Goal: Task Accomplishment & Management: Manage account settings

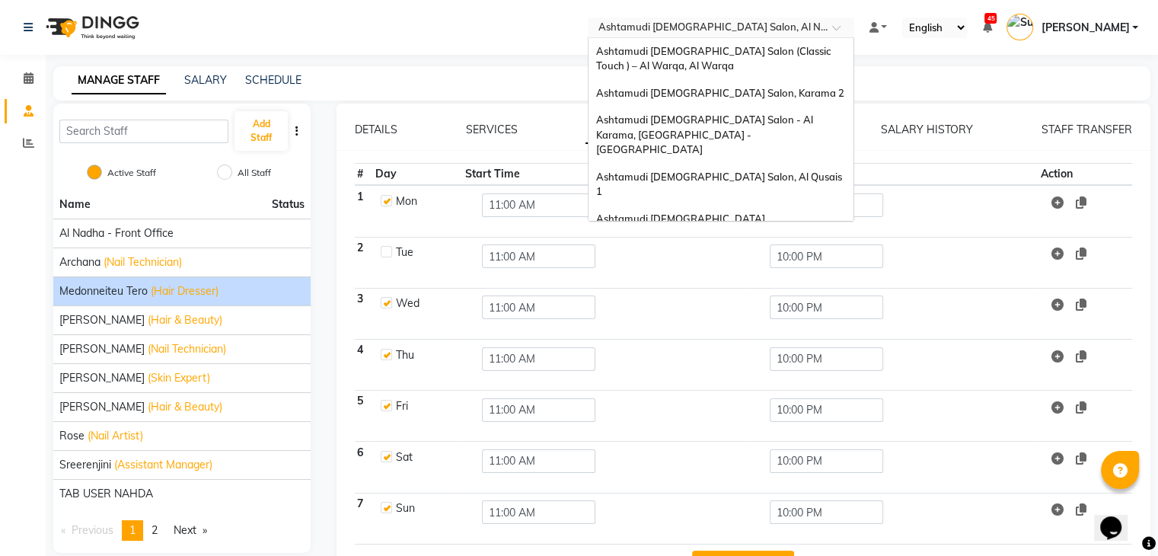
click at [816, 25] on input "text" at bounding box center [706, 28] width 221 height 15
click at [813, 56] on span "Ashtamudi [DEMOGRAPHIC_DATA] Salon (Classic Touch ) – Al Warqa, Al Warqa" at bounding box center [714, 58] width 237 height 27
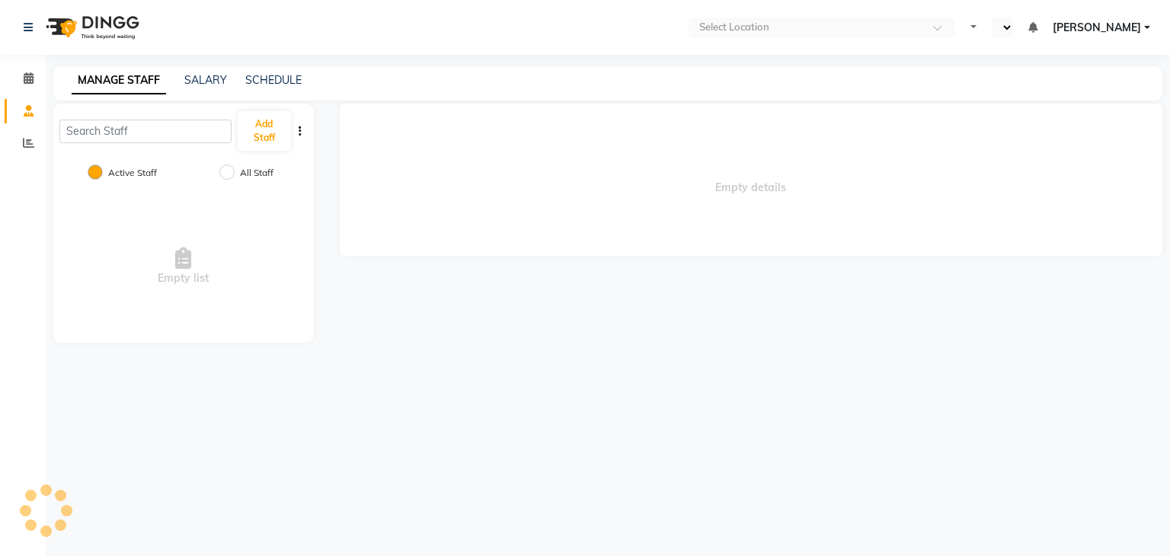
select select "en"
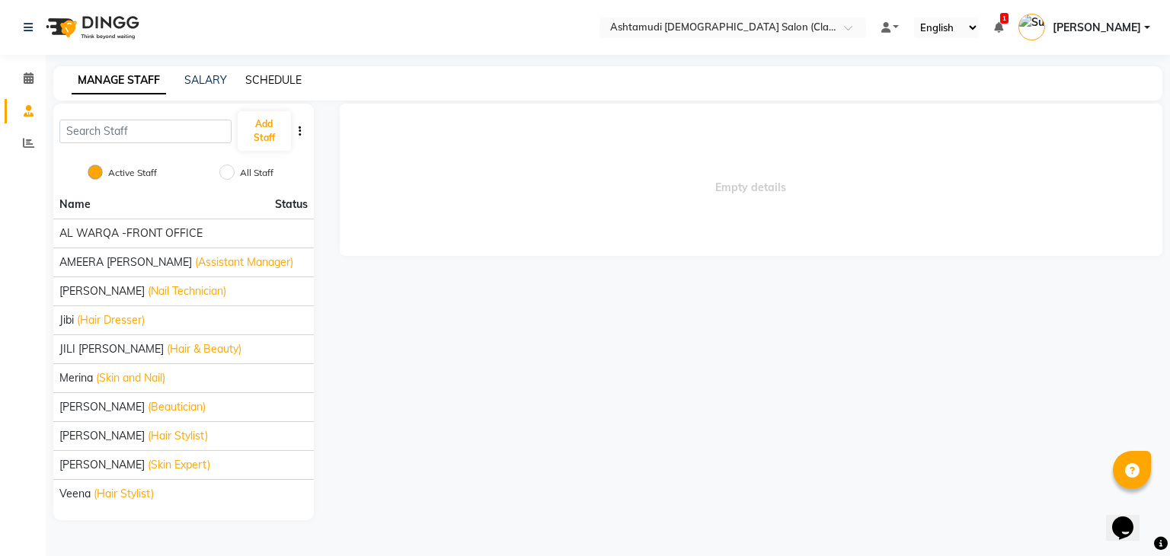
click at [265, 73] on link "SCHEDULE" at bounding box center [273, 80] width 56 height 14
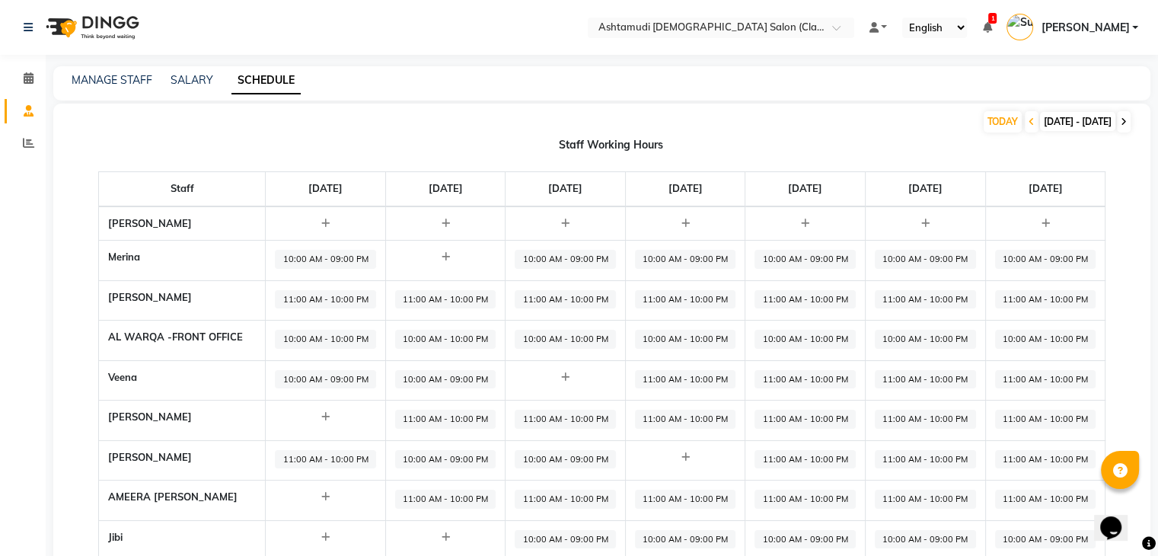
click at [1121, 120] on icon at bounding box center [1124, 121] width 6 height 9
click at [103, 72] on div "MANAGE STAFF" at bounding box center [112, 80] width 81 height 16
click at [107, 76] on link "MANAGE STAFF" at bounding box center [112, 80] width 81 height 14
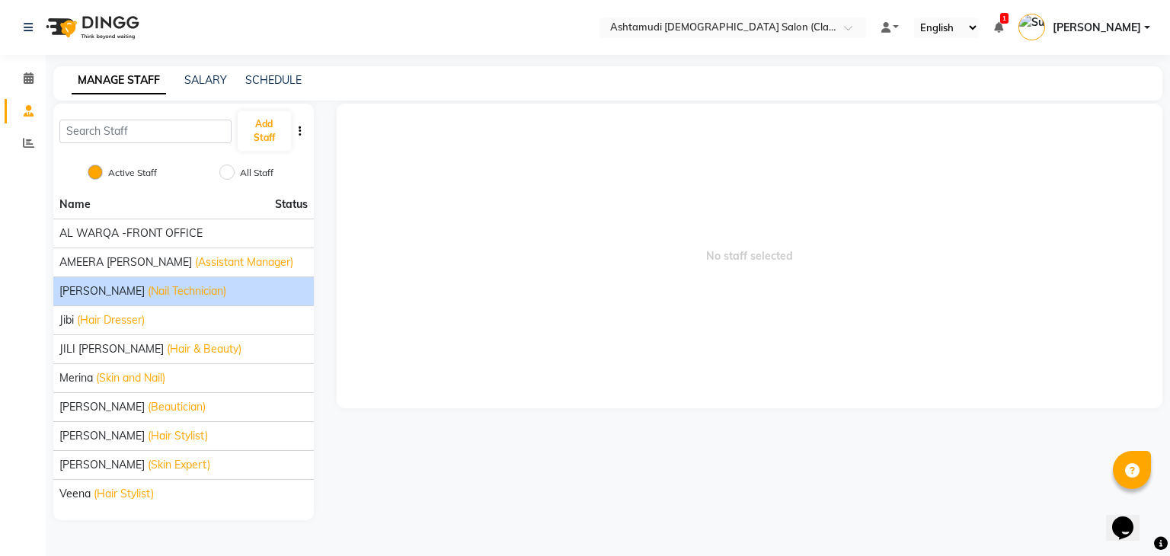
click at [148, 291] on span "(Nail Technician)" at bounding box center [187, 291] width 78 height 16
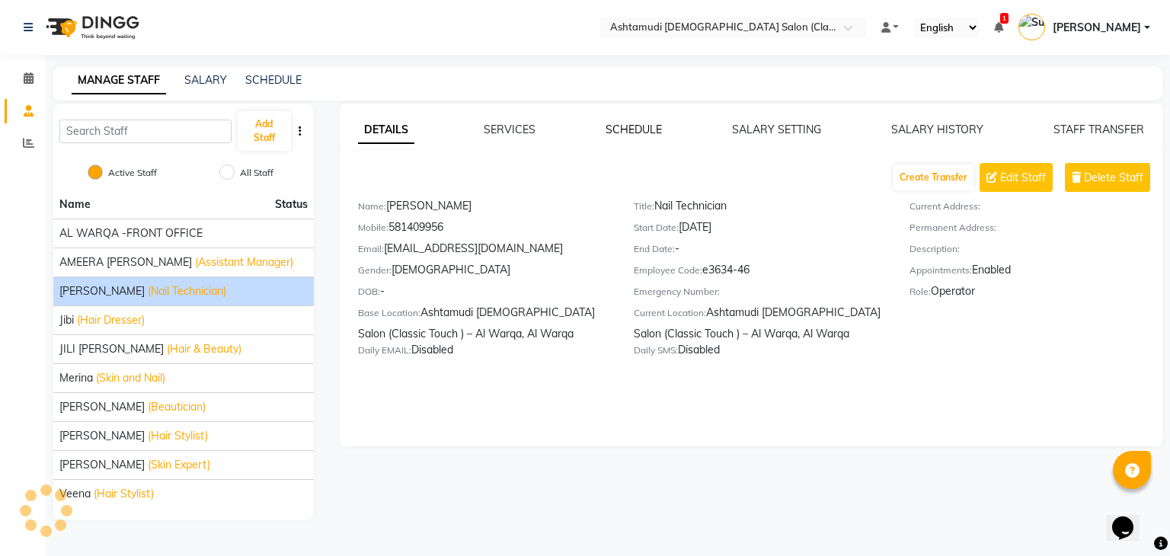
click at [623, 135] on link "SCHEDULE" at bounding box center [633, 130] width 56 height 14
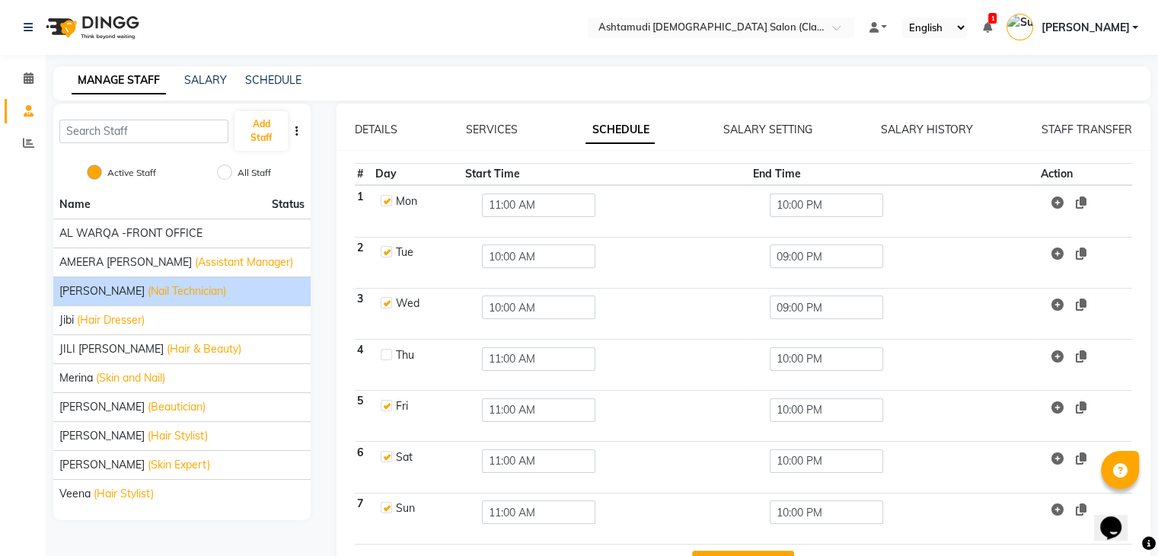
click at [381, 201] on label at bounding box center [386, 200] width 11 height 11
click at [381, 201] on input "checkbox" at bounding box center [386, 200] width 10 height 10
checkbox input "false"
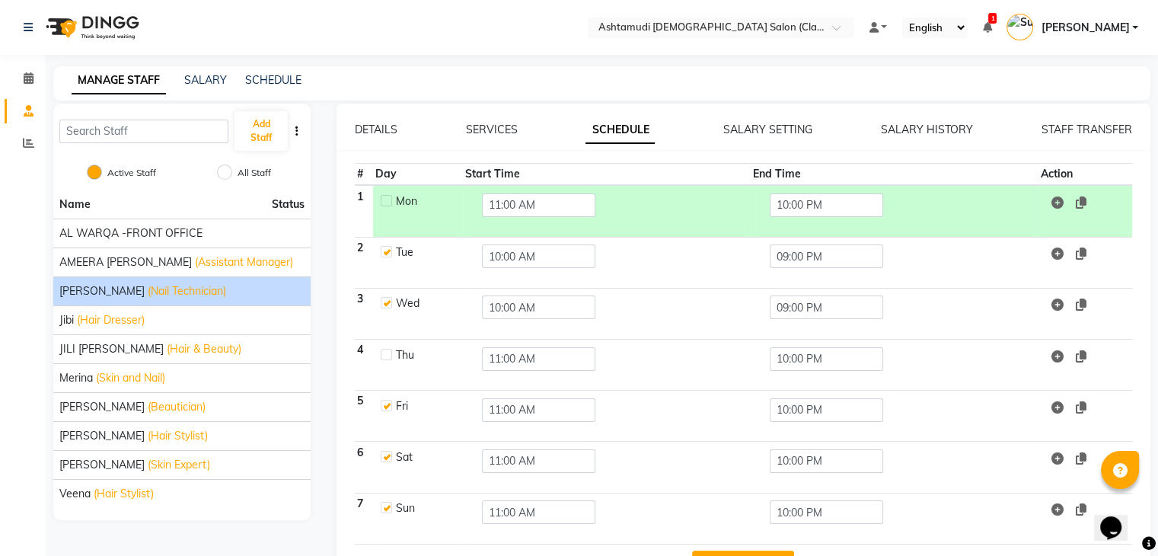
click at [384, 353] on label at bounding box center [386, 354] width 11 height 11
click at [384, 353] on input "checkbox" at bounding box center [386, 354] width 10 height 10
checkbox input "true"
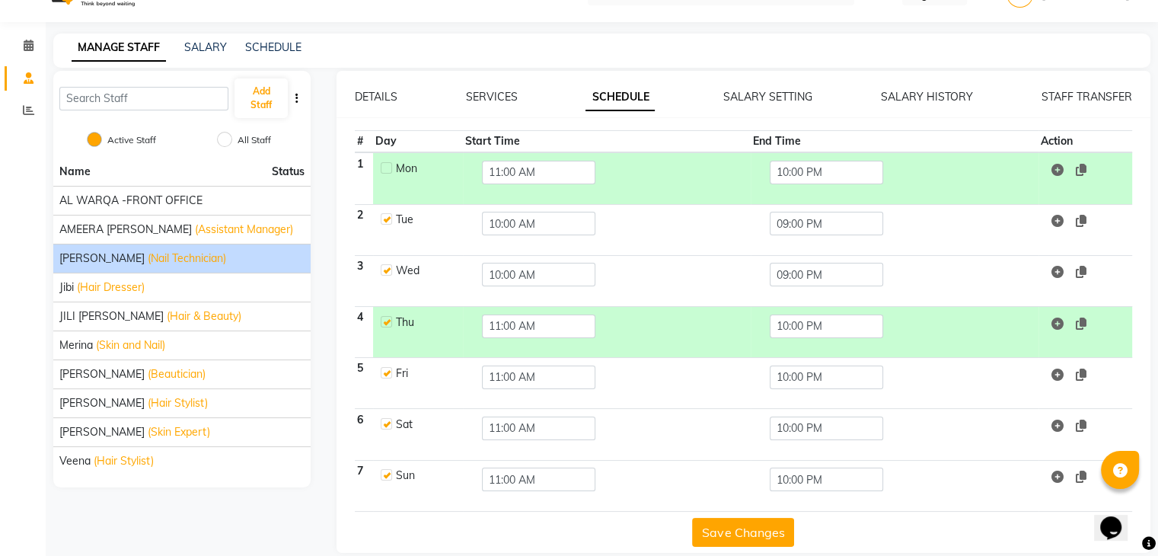
scroll to position [50, 0]
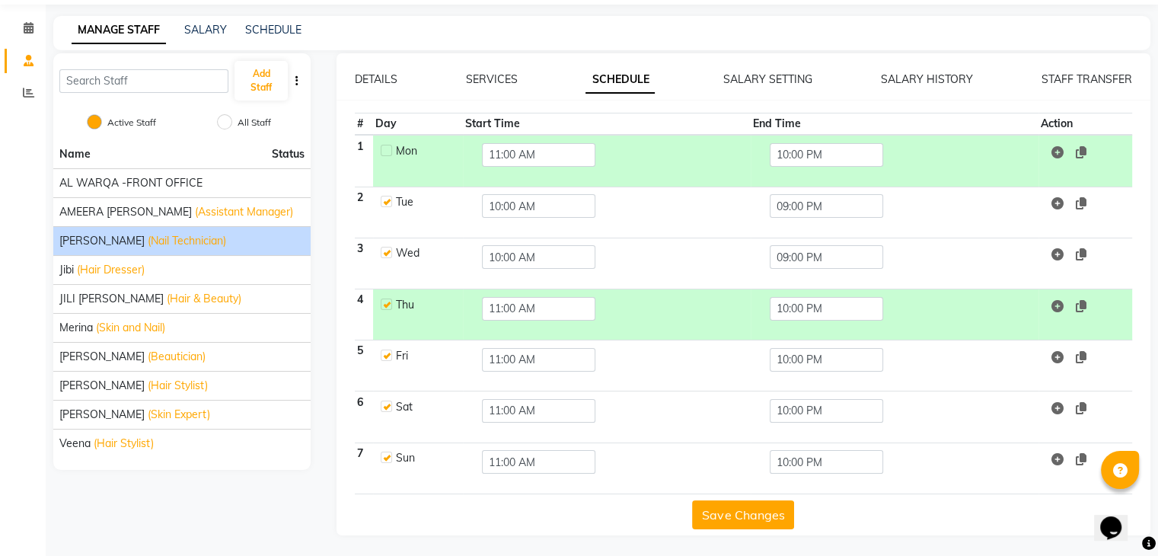
click at [734, 516] on button "Save Changes" at bounding box center [743, 514] width 102 height 29
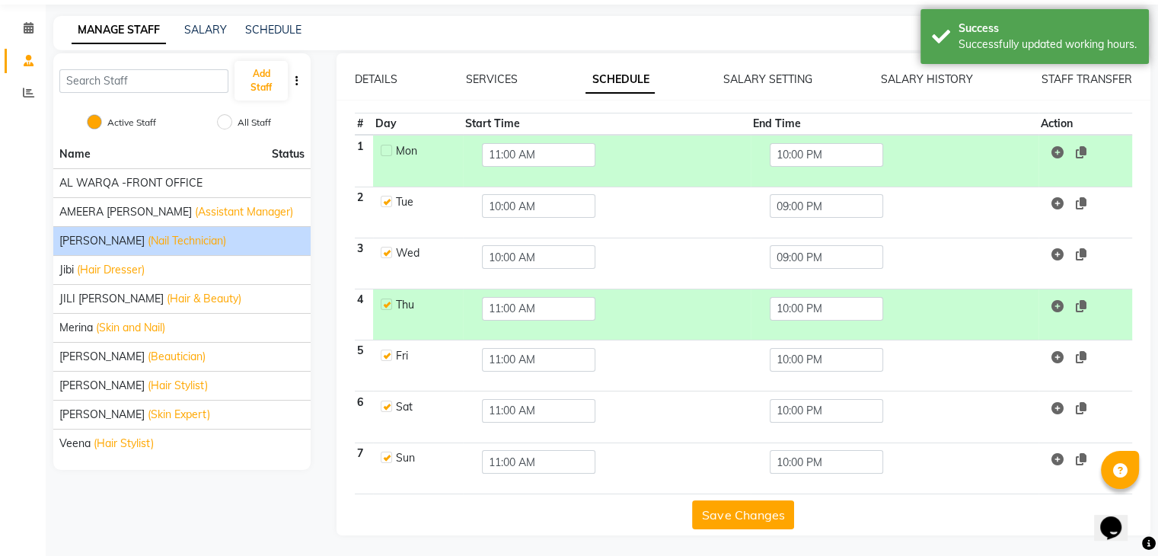
click at [734, 516] on button "Save Changes" at bounding box center [743, 514] width 102 height 29
click at [148, 410] on span "(Skin Expert)" at bounding box center [179, 415] width 62 height 16
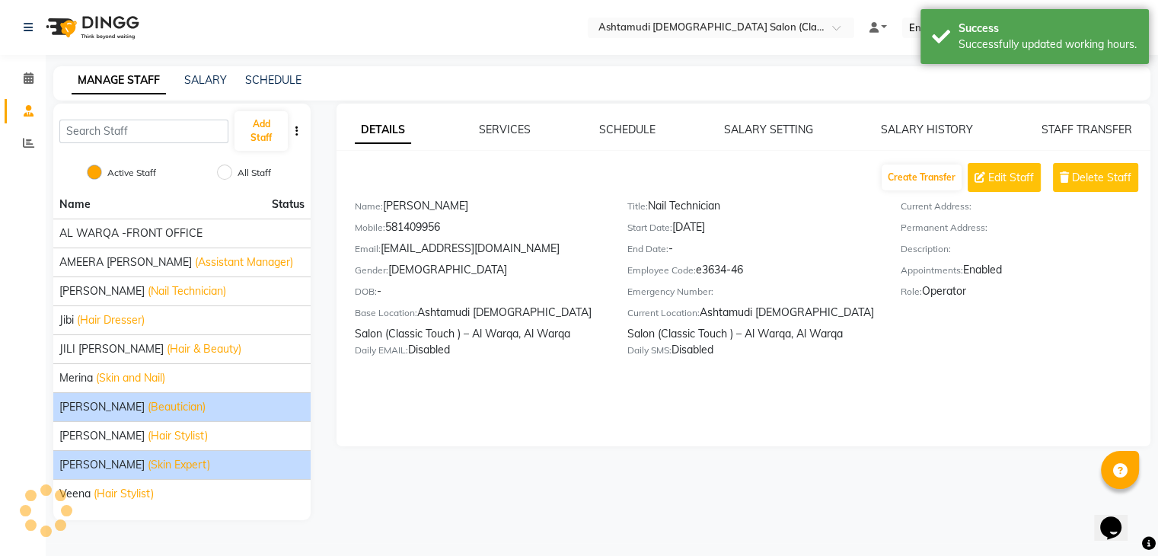
scroll to position [0, 0]
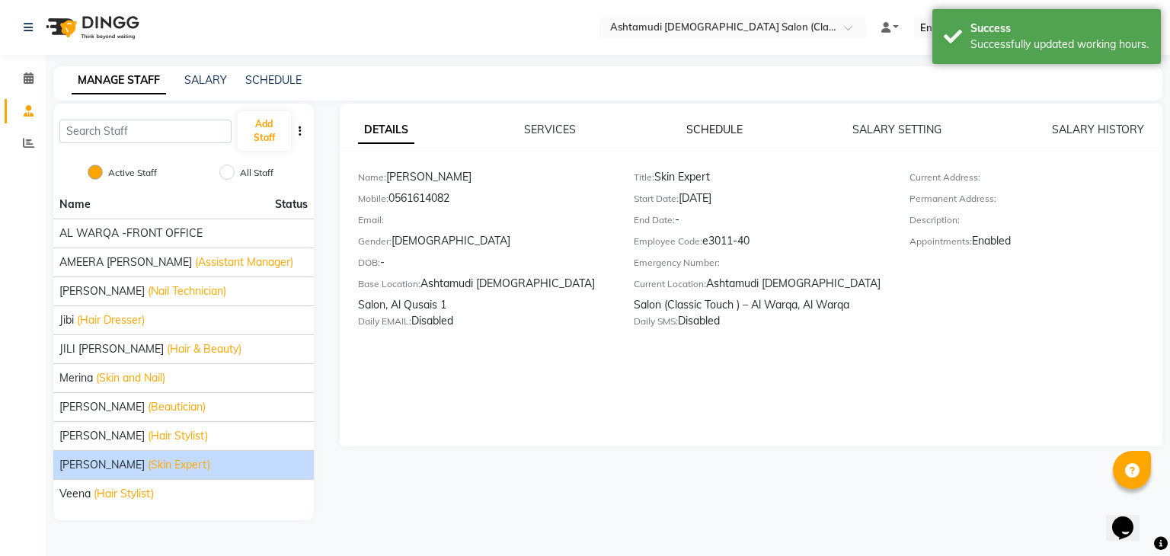
click at [718, 125] on link "SCHEDULE" at bounding box center [714, 130] width 56 height 14
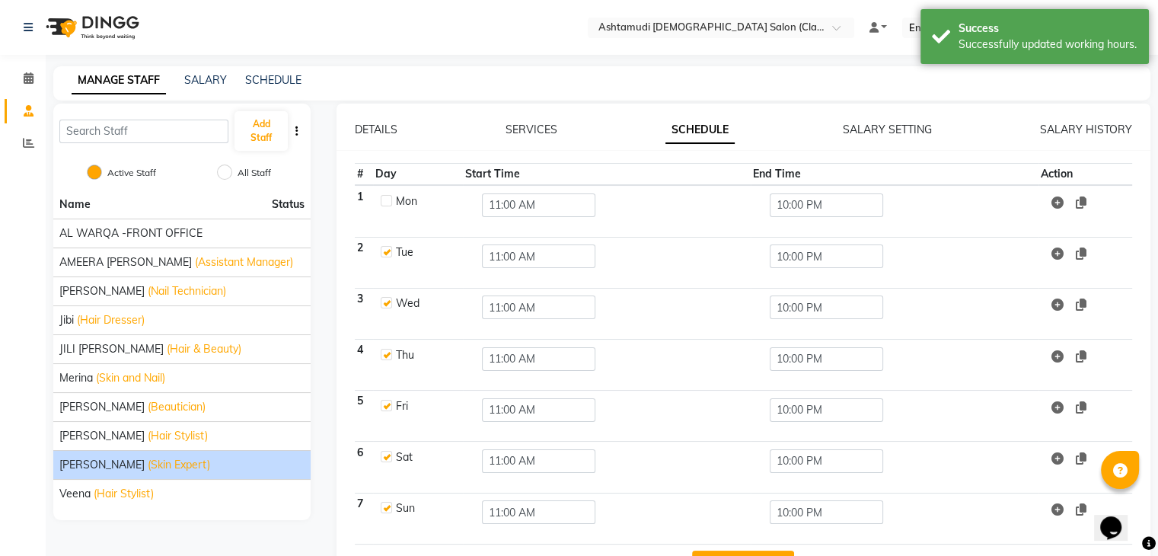
click at [392, 196] on td "Mon" at bounding box center [418, 211] width 90 height 52
click at [384, 199] on label at bounding box center [386, 200] width 11 height 11
click at [384, 199] on input "checkbox" at bounding box center [386, 200] width 10 height 10
checkbox input "true"
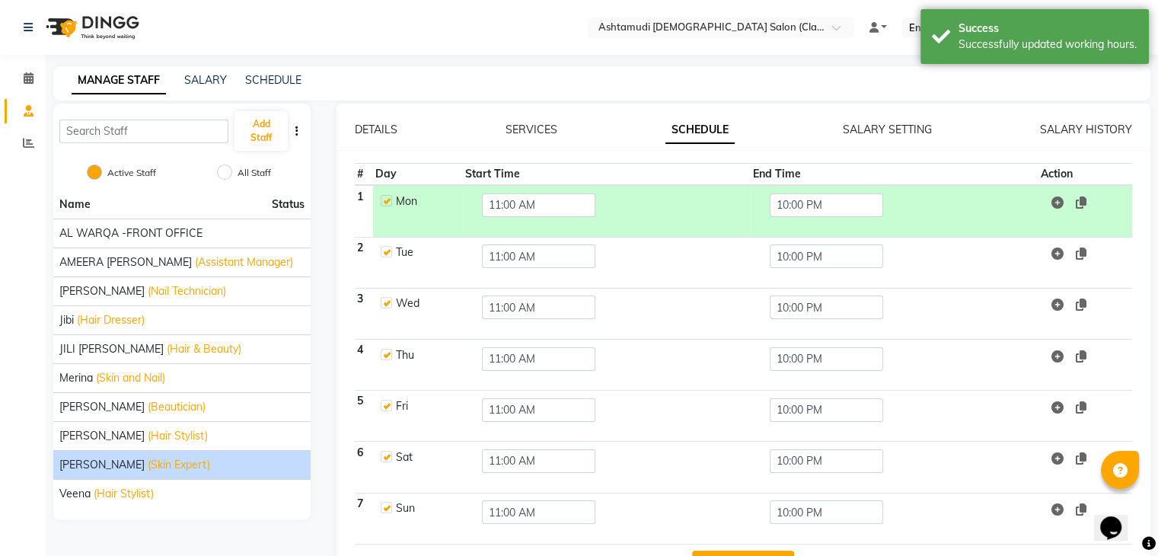
click at [389, 249] on label at bounding box center [386, 251] width 11 height 11
click at [389, 249] on input "checkbox" at bounding box center [386, 251] width 10 height 10
checkbox input "false"
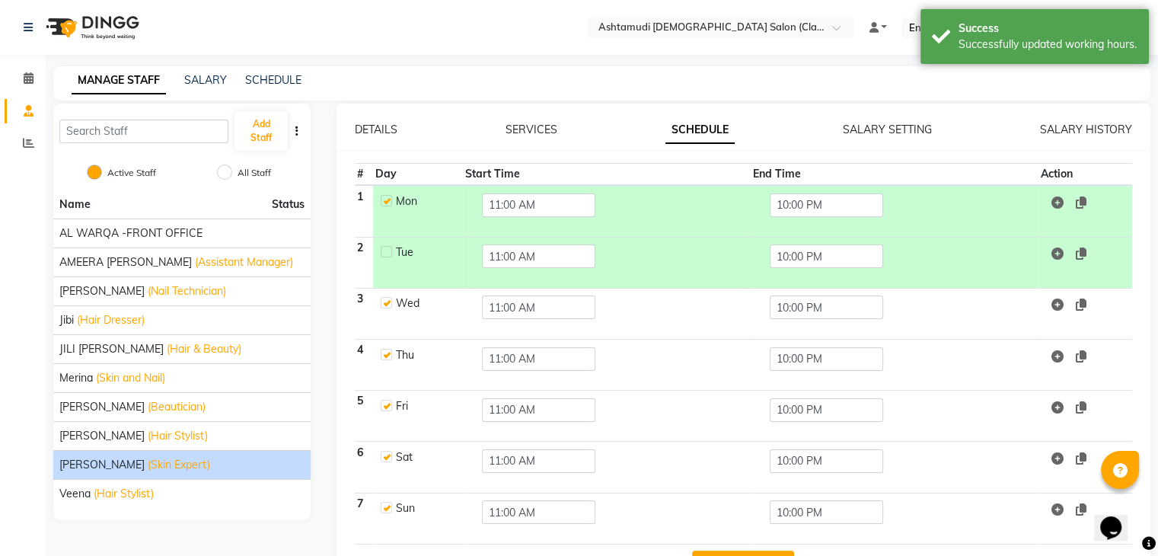
scroll to position [50, 0]
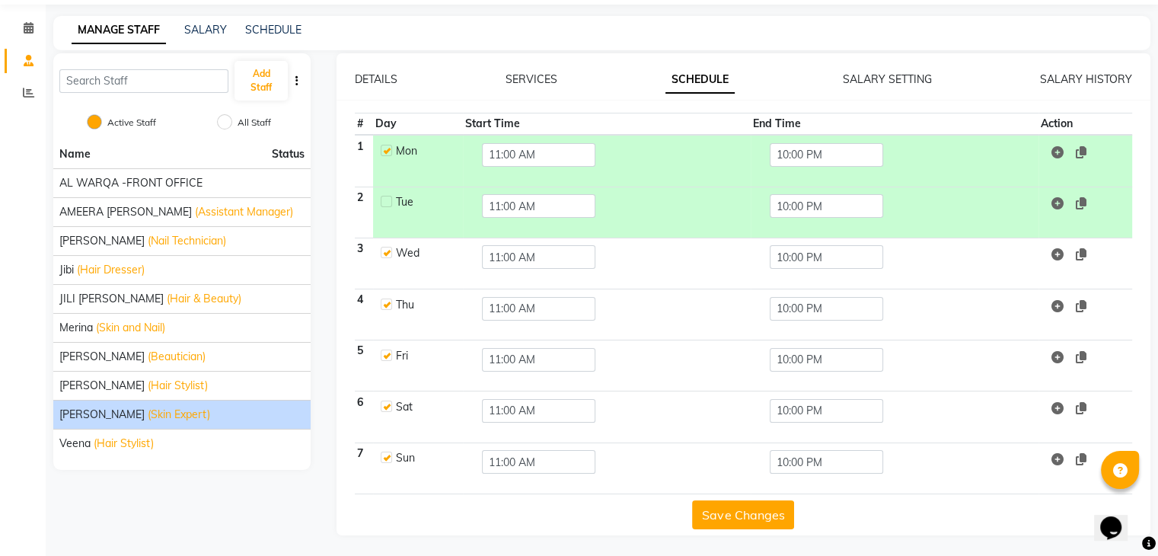
click at [763, 512] on button "Save Changes" at bounding box center [743, 514] width 102 height 29
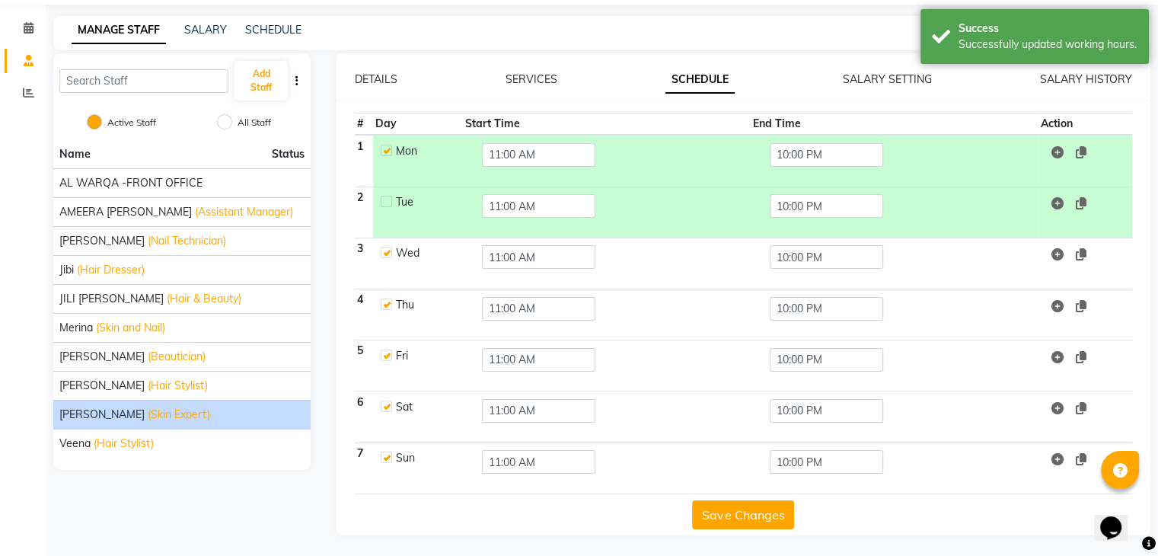
click at [260, 40] on div "MANAGE STAFF SALARY SCHEDULE" at bounding box center [601, 33] width 1097 height 34
click at [277, 24] on link "SCHEDULE" at bounding box center [273, 30] width 56 height 14
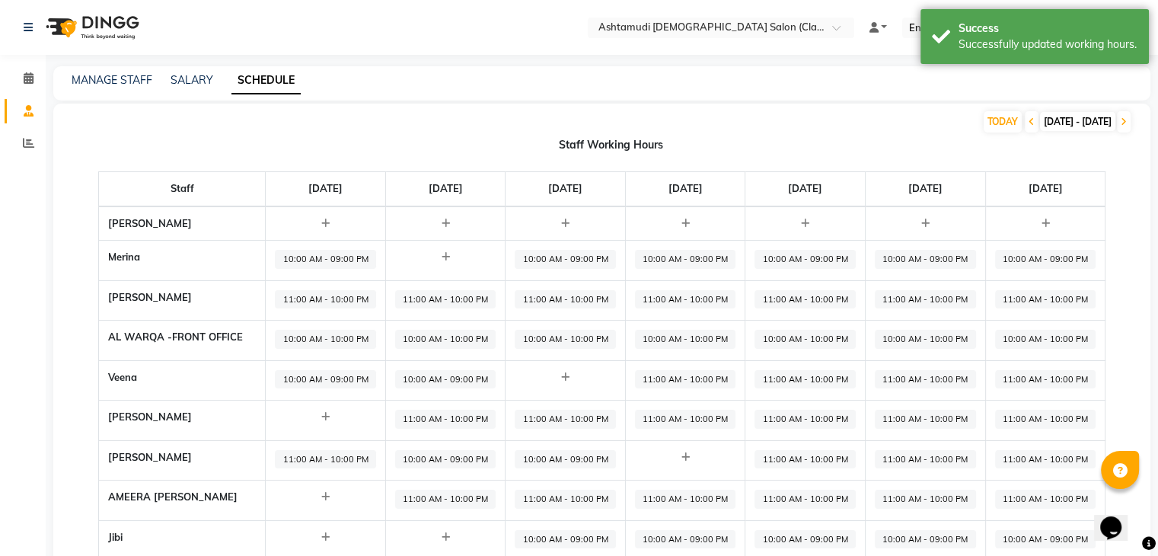
click at [295, 292] on span "11:00 AM - 10:00 PM" at bounding box center [325, 299] width 101 height 19
select select "11:00 AM"
select select "10:00 PM"
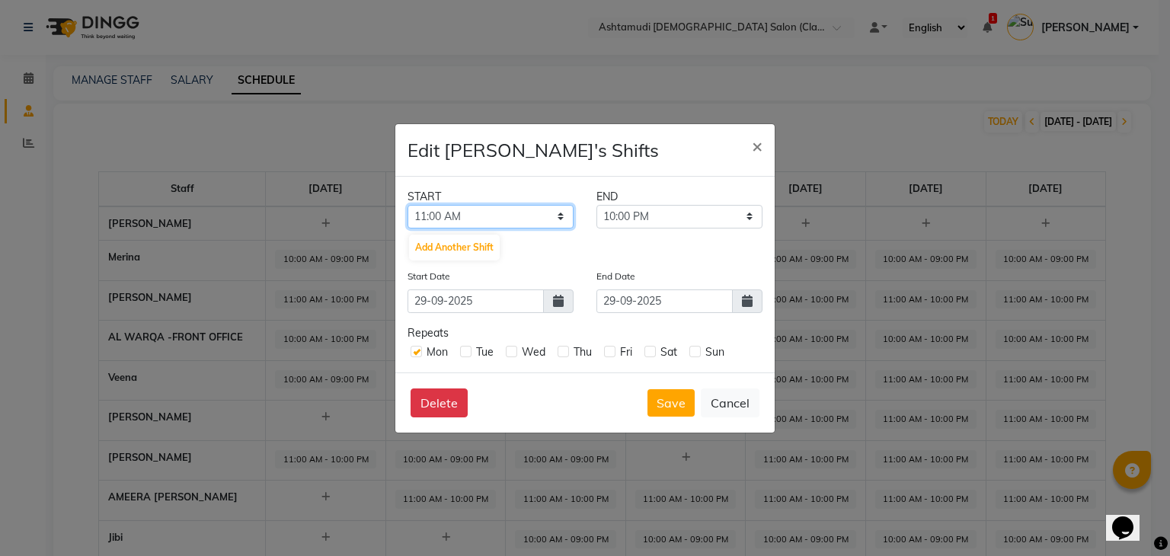
drag, startPoint x: 478, startPoint y: 216, endPoint x: 477, endPoint y: 226, distance: 10.0
click at [478, 216] on select "12:00 AM 12:30 AM 01:00 AM 01:30 AM 02:00 AM 02:30 AM 03:00 AM 03:30 AM 04:00 A…" at bounding box center [490, 217] width 166 height 24
select select "10:00 AM"
click at [407, 205] on select "12:00 AM 12:30 AM 01:00 AM 01:30 AM 02:00 AM 02:30 AM 03:00 AM 03:30 AM 04:00 A…" at bounding box center [490, 217] width 166 height 24
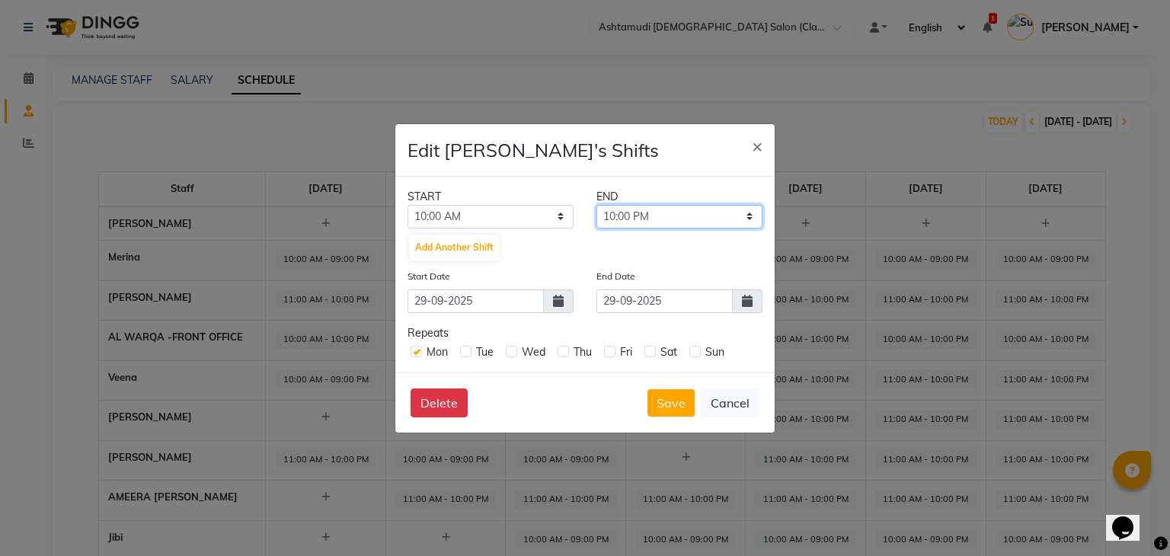
drag, startPoint x: 661, startPoint y: 217, endPoint x: 659, endPoint y: 226, distance: 9.4
click at [661, 217] on select "10:30 AM 11:00 AM 11:30 AM 12:00 PM 12:30 PM 01:00 PM 01:30 PM 02:00 PM 02:30 P…" at bounding box center [679, 217] width 166 height 24
select select "09:00 PM"
click at [596, 205] on select "10:30 AM 11:00 AM 11:30 AM 12:00 PM 12:30 PM 01:00 PM 01:30 PM 02:00 PM 02:30 P…" at bounding box center [679, 217] width 166 height 24
click at [664, 401] on button "Save" at bounding box center [670, 402] width 47 height 27
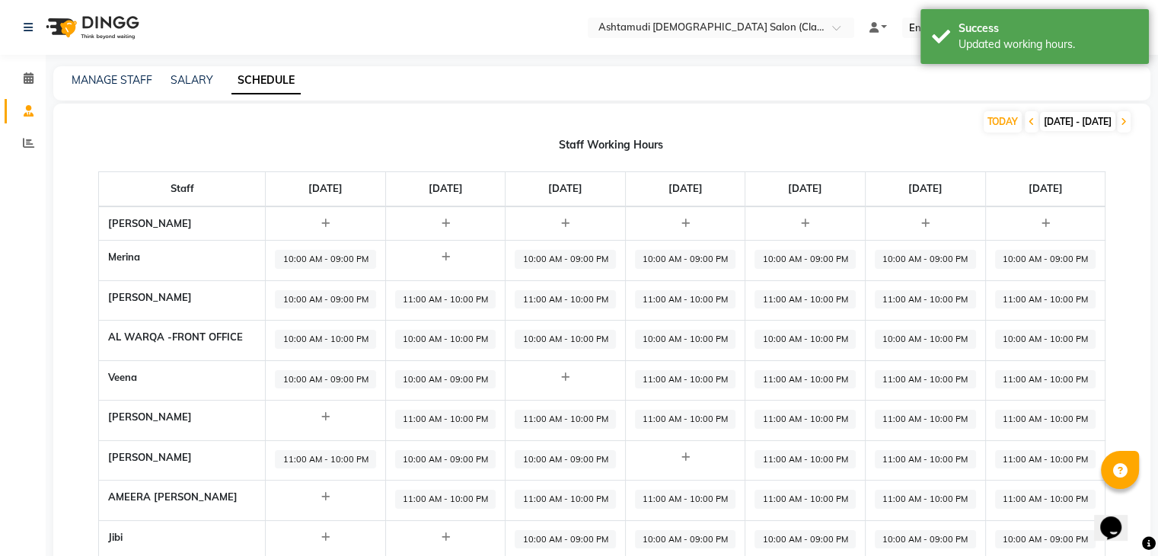
click at [293, 299] on span "10:00 AM - 09:00 PM" at bounding box center [325, 299] width 101 height 19
select select "10:00 AM"
select select "09:00 PM"
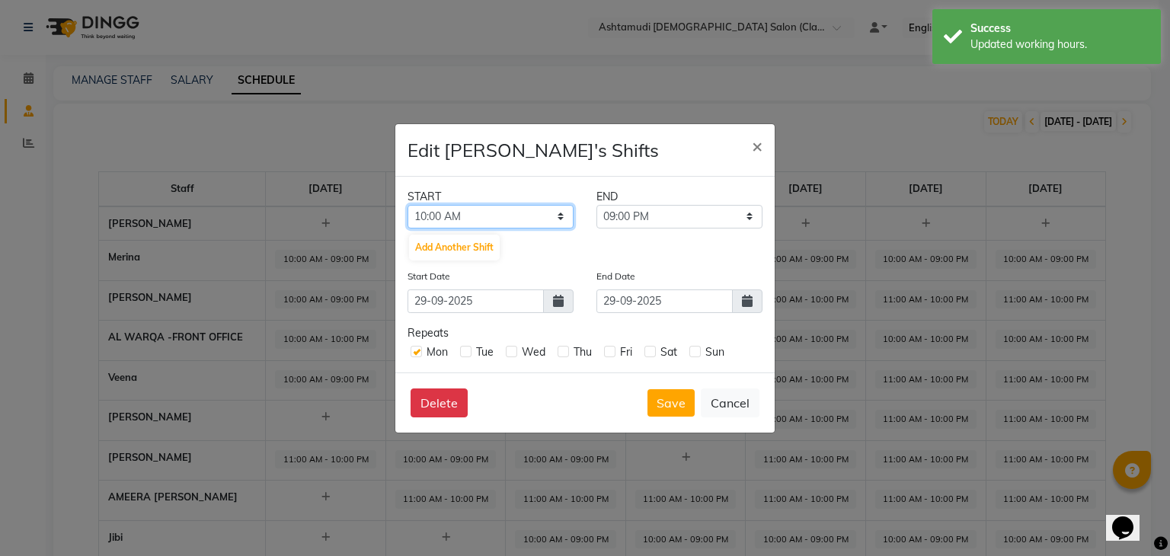
click at [471, 216] on select "12:00 AM 12:30 AM 01:00 AM 01:30 AM 02:00 AM 02:30 AM 03:00 AM 03:30 AM 04:00 A…" at bounding box center [490, 217] width 166 height 24
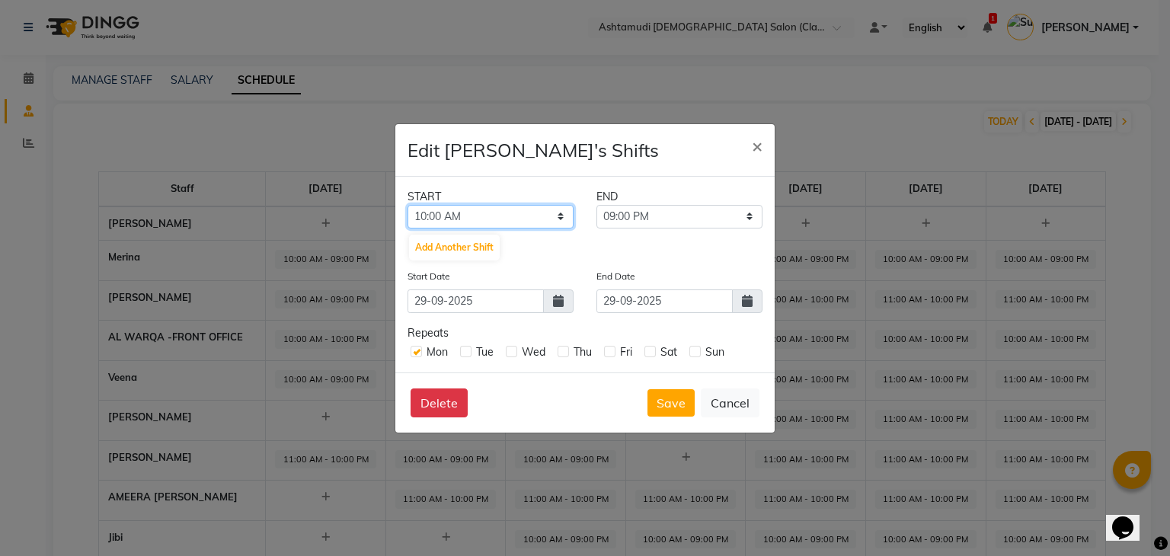
select select "11:00 AM"
click at [407, 205] on select "12:00 AM 12:30 AM 01:00 AM 01:30 AM 02:00 AM 02:30 AM 03:00 AM 03:30 AM 04:00 A…" at bounding box center [490, 217] width 166 height 24
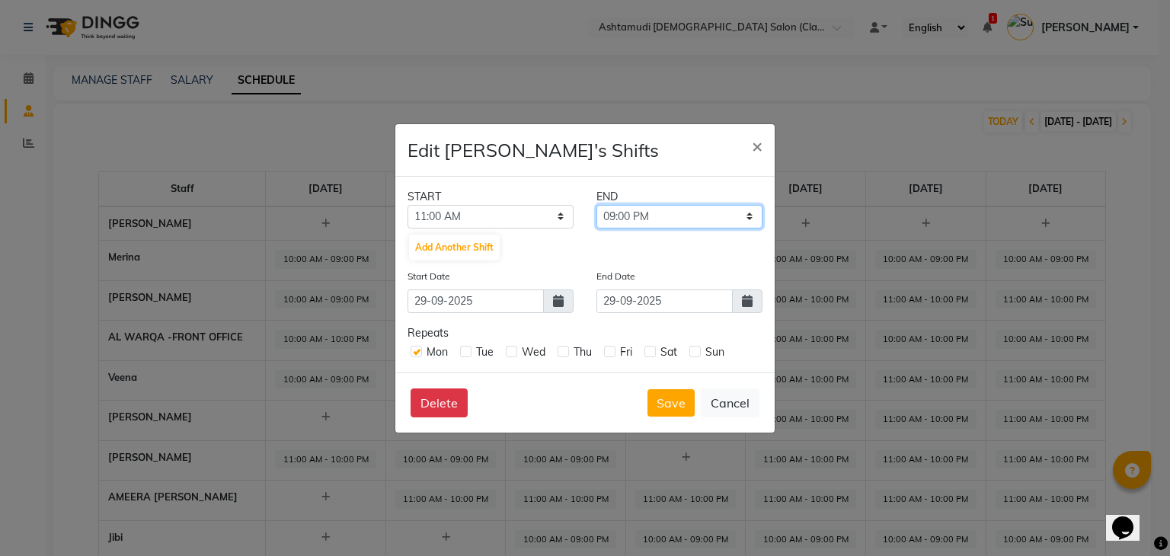
click at [635, 213] on select "11:30 AM 12:00 PM 12:30 PM 01:00 PM 01:30 PM 02:00 PM 02:30 PM 03:00 PM 03:30 P…" at bounding box center [679, 217] width 166 height 24
select select "10:00 PM"
click at [596, 205] on select "11:30 AM 12:00 PM 12:30 PM 01:00 PM 01:30 PM 02:00 PM 02:30 PM 03:00 PM 03:30 P…" at bounding box center [679, 217] width 166 height 24
click at [678, 403] on button "Save" at bounding box center [670, 402] width 47 height 27
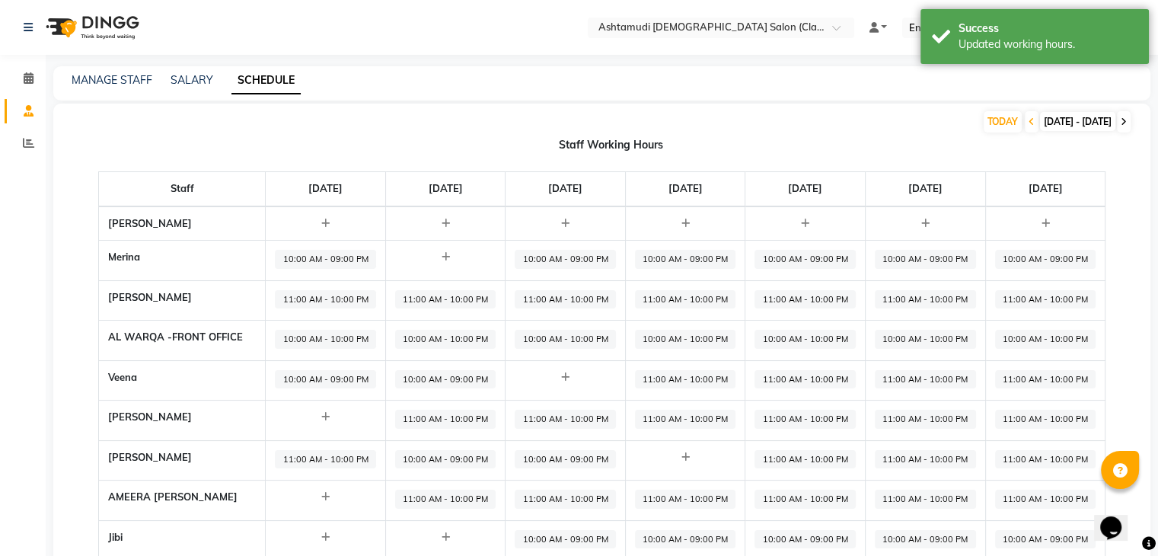
click at [1121, 120] on icon at bounding box center [1124, 121] width 6 height 9
click at [323, 287] on td "11:00 AM - 10:00 PM" at bounding box center [326, 300] width 120 height 40
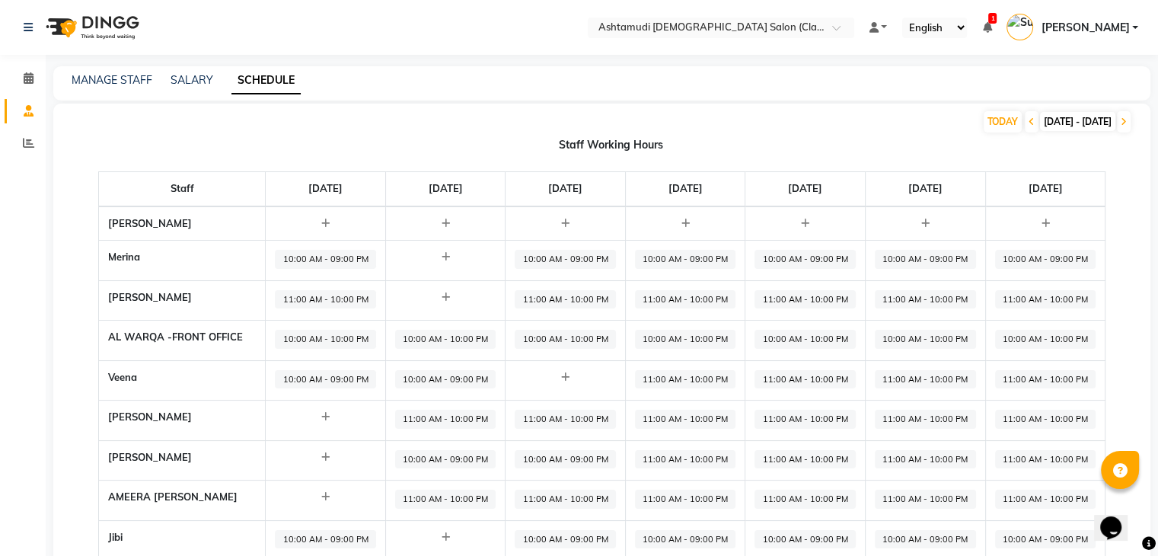
click at [323, 294] on span "11:00 AM - 10:00 PM" at bounding box center [325, 299] width 101 height 19
select select "11:00 AM"
select select "10:00 PM"
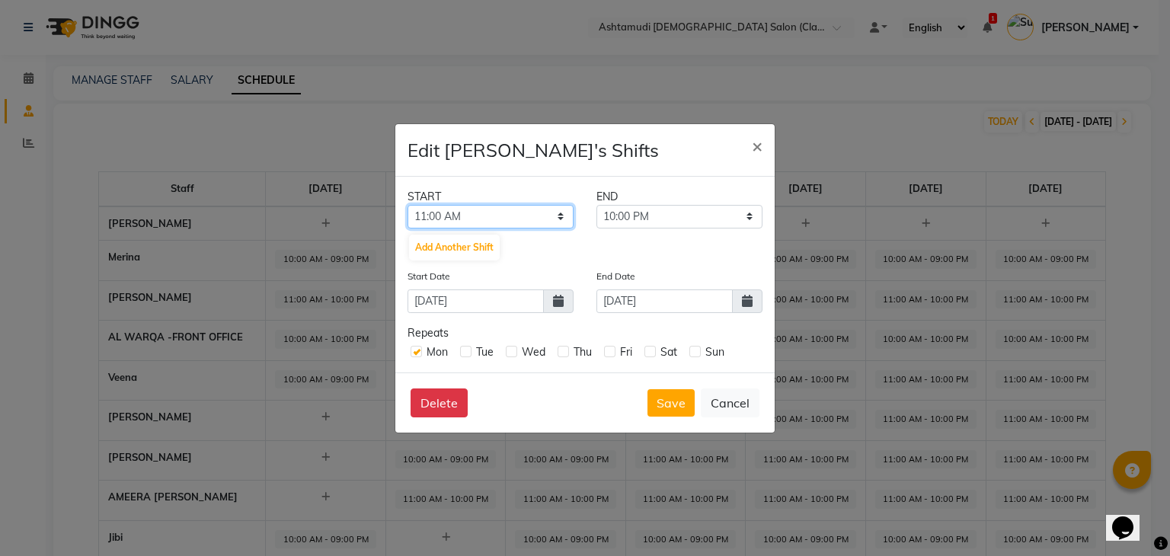
click at [463, 212] on select "12:00 AM 12:30 AM 01:00 AM 01:30 AM 02:00 AM 02:30 AM 03:00 AM 03:30 AM 04:00 A…" at bounding box center [490, 217] width 166 height 24
select select "10:00 AM"
click at [407, 205] on select "12:00 AM 12:30 AM 01:00 AM 01:30 AM 02:00 AM 02:30 AM 03:00 AM 03:30 AM 04:00 A…" at bounding box center [490, 217] width 166 height 24
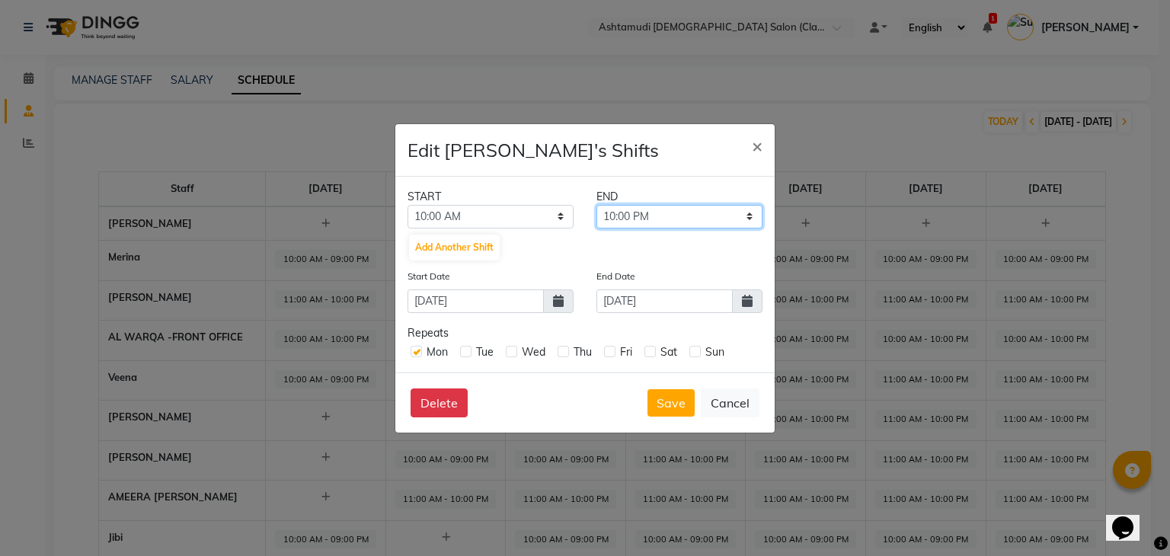
click at [650, 210] on select "10:30 AM 11:00 AM 11:30 AM 12:00 PM 12:30 PM 01:00 PM 01:30 PM 02:00 PM 02:30 P…" at bounding box center [679, 217] width 166 height 24
select select "09:00 PM"
click at [596, 205] on select "10:30 AM 11:00 AM 11:30 AM 12:00 PM 12:30 PM 01:00 PM 01:30 PM 02:00 PM 02:30 P…" at bounding box center [679, 217] width 166 height 24
click at [670, 411] on button "Save" at bounding box center [670, 402] width 47 height 27
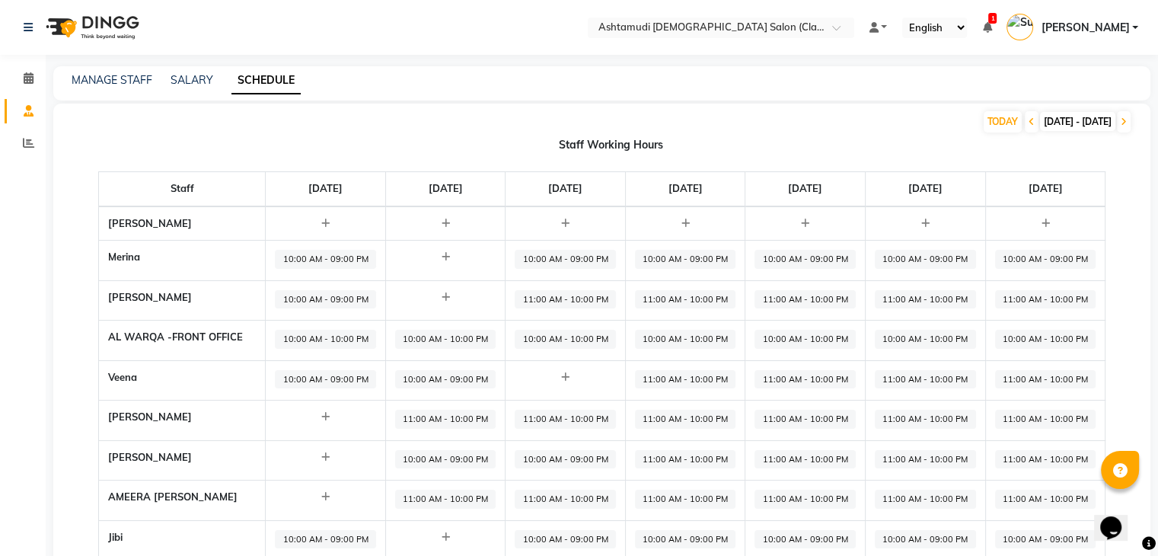
click at [318, 254] on span "10:00 AM - 09:00 PM" at bounding box center [325, 259] width 101 height 19
select select "10:00 AM"
select select "09:00 PM"
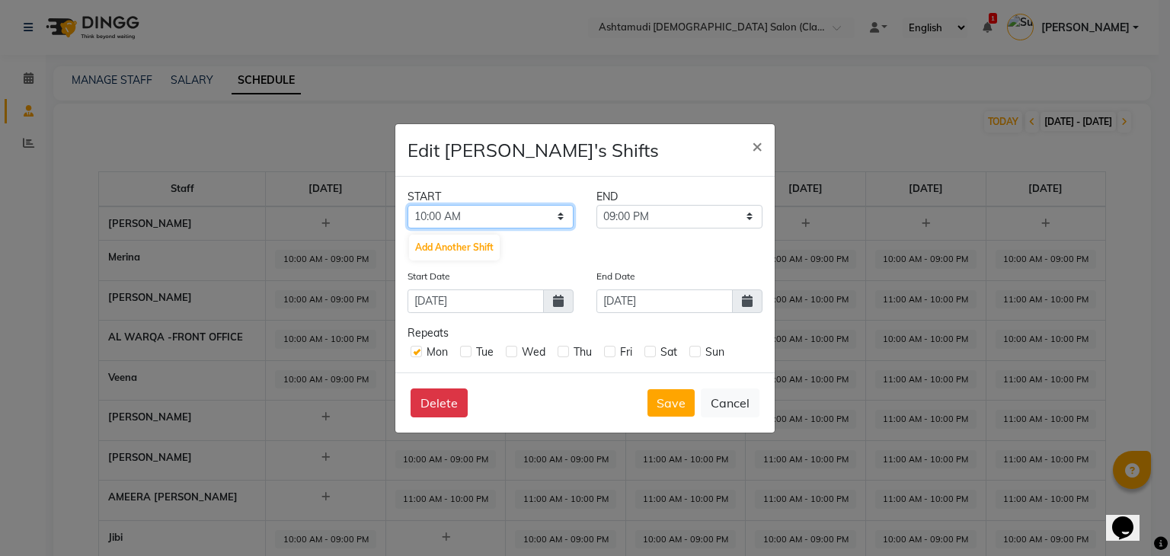
click at [468, 216] on select "12:00 AM 12:30 AM 01:00 AM 01:30 AM 02:00 AM 02:30 AM 03:00 AM 03:30 AM 04:00 A…" at bounding box center [490, 217] width 166 height 24
select select "11:00 AM"
click at [407, 205] on select "12:00 AM 12:30 AM 01:00 AM 01:30 AM 02:00 AM 02:30 AM 03:00 AM 03:30 AM 04:00 A…" at bounding box center [490, 217] width 166 height 24
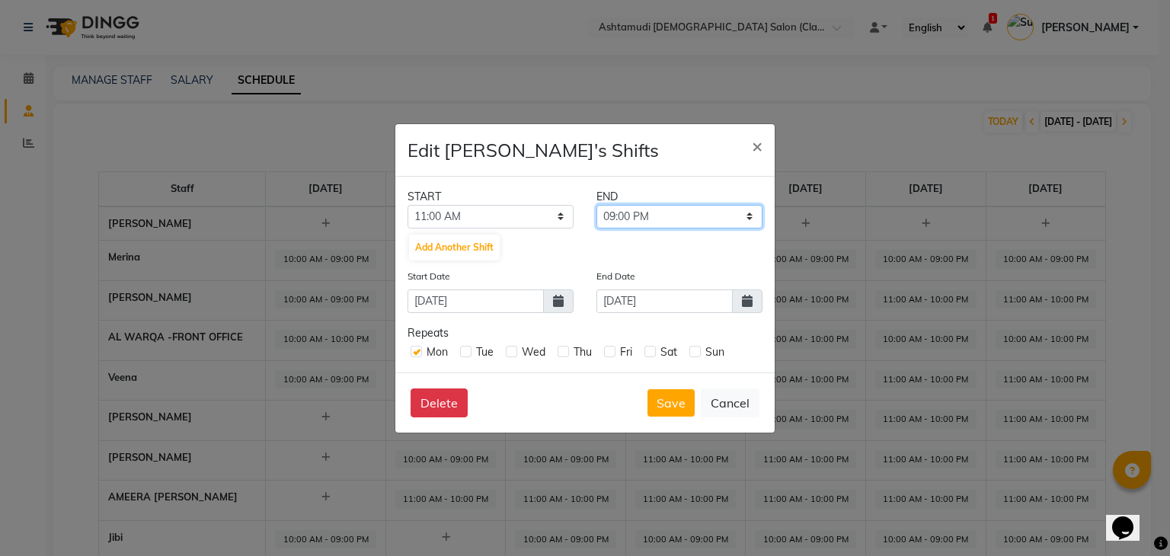
click at [608, 216] on select "11:30 AM 12:00 PM 12:30 PM 01:00 PM 01:30 PM 02:00 PM 02:30 PM 03:00 PM 03:30 P…" at bounding box center [679, 217] width 166 height 24
select select "10:00 PM"
click at [596, 205] on select "11:30 AM 12:00 PM 12:30 PM 01:00 PM 01:30 PM 02:00 PM 02:30 PM 03:00 PM 03:30 P…" at bounding box center [679, 217] width 166 height 24
click at [673, 401] on button "Save" at bounding box center [670, 402] width 47 height 27
